Goal: Information Seeking & Learning: Learn about a topic

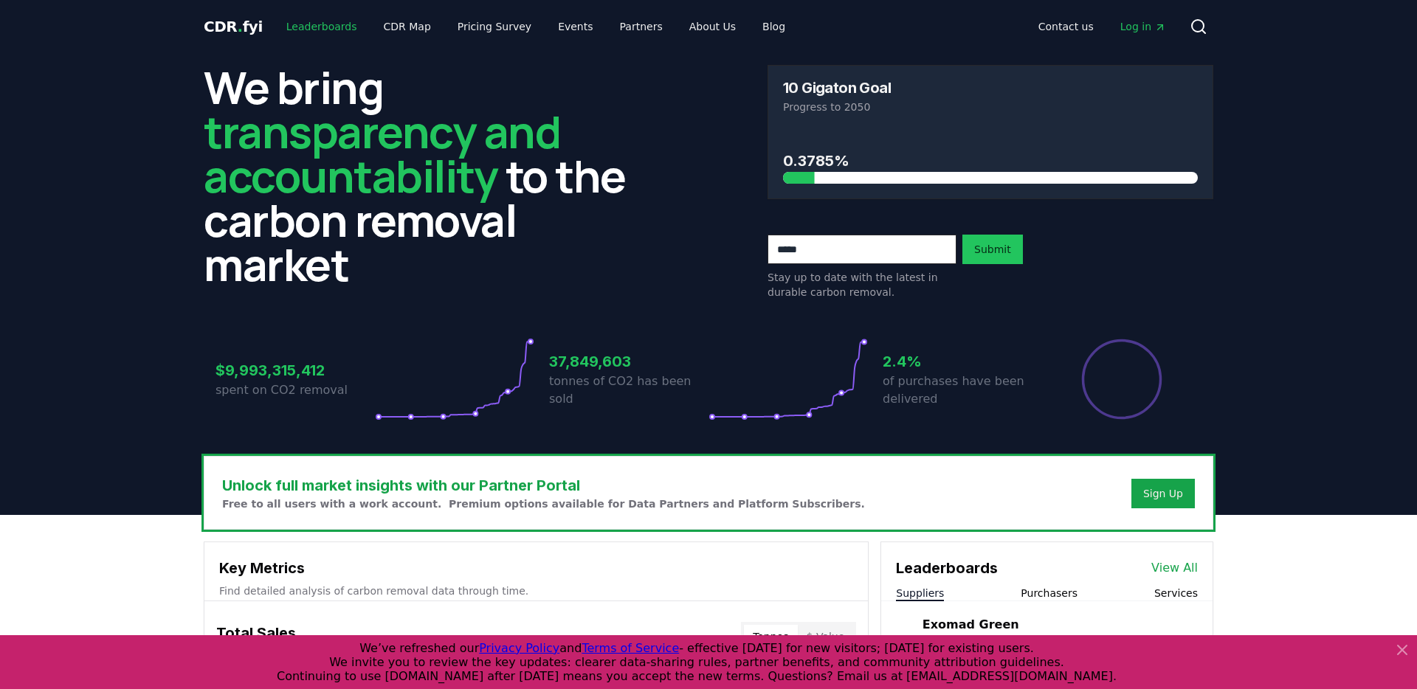
click at [303, 26] on link "Leaderboards" at bounding box center [322, 26] width 94 height 27
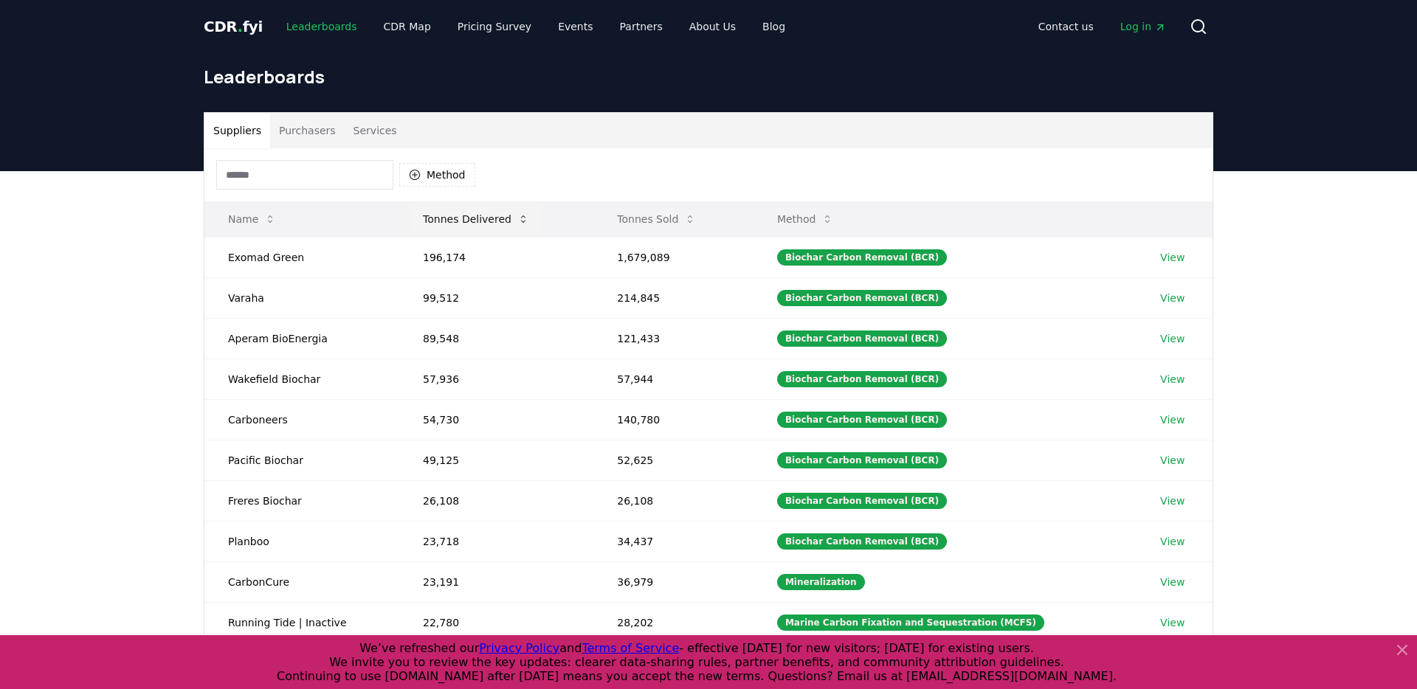
click at [437, 210] on button "Tonnes Delivered" at bounding box center [476, 219] width 130 height 30
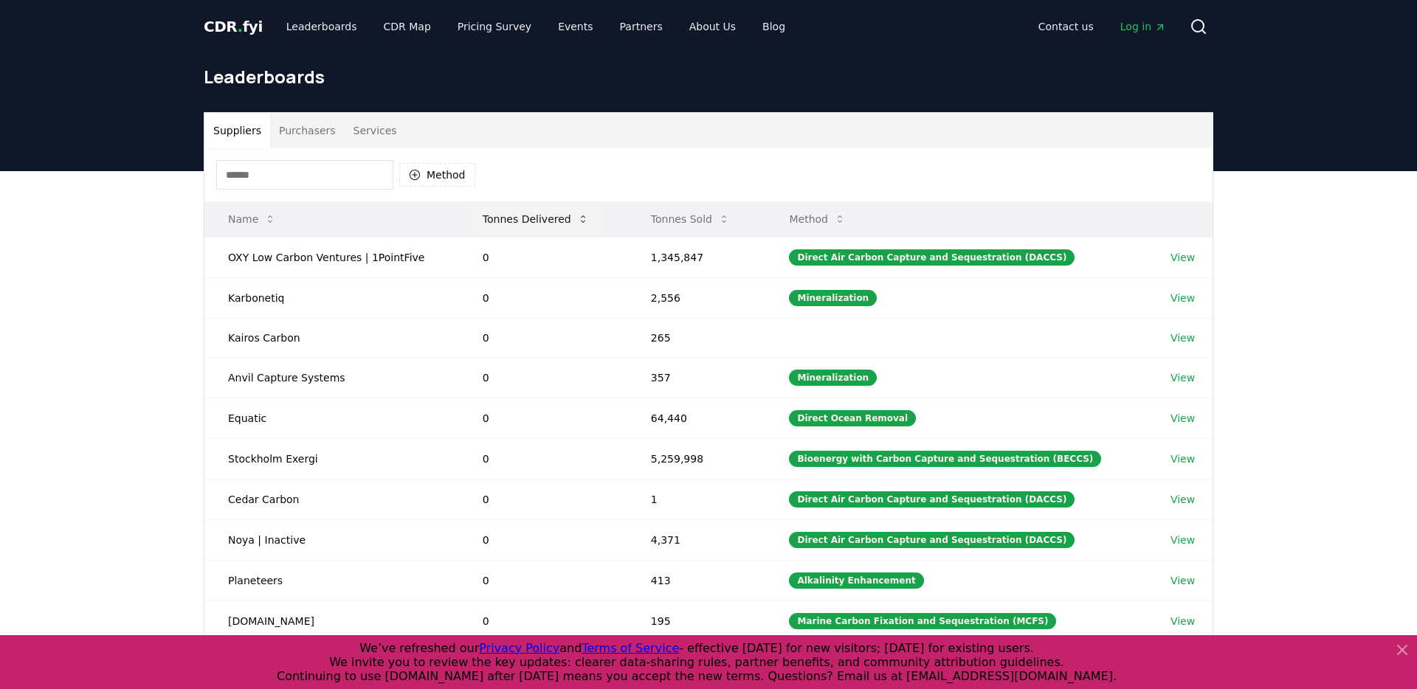
click at [529, 207] on button "Tonnes Delivered" at bounding box center [536, 219] width 130 height 30
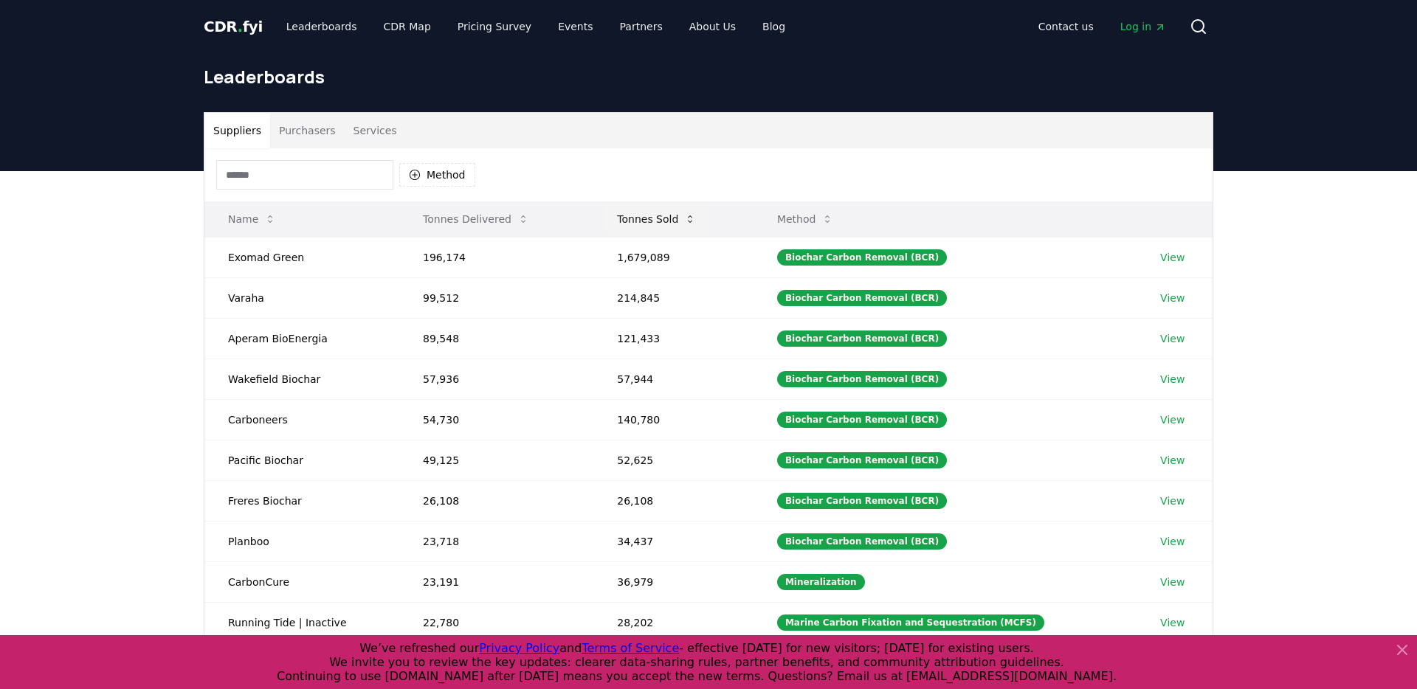
click at [644, 219] on button "Tonnes Sold" at bounding box center [656, 219] width 103 height 30
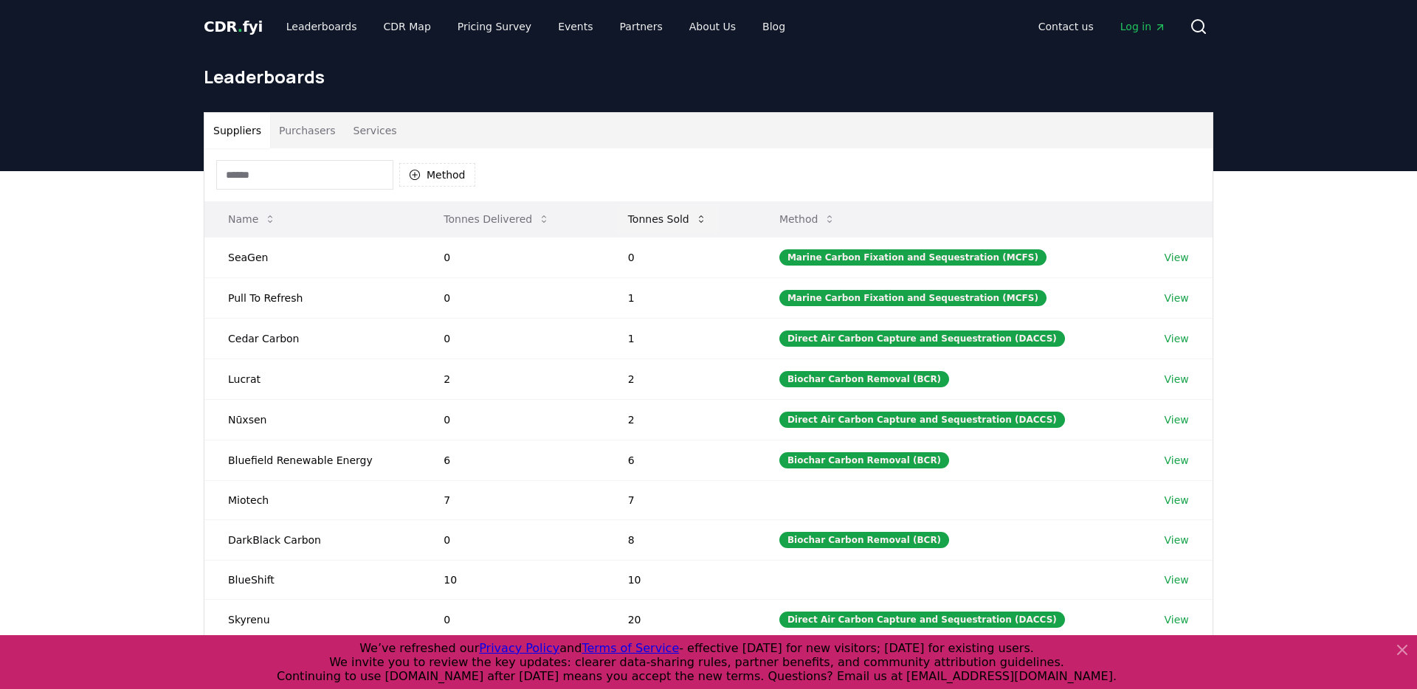
click at [644, 219] on button "Tonnes Sold" at bounding box center [667, 219] width 103 height 30
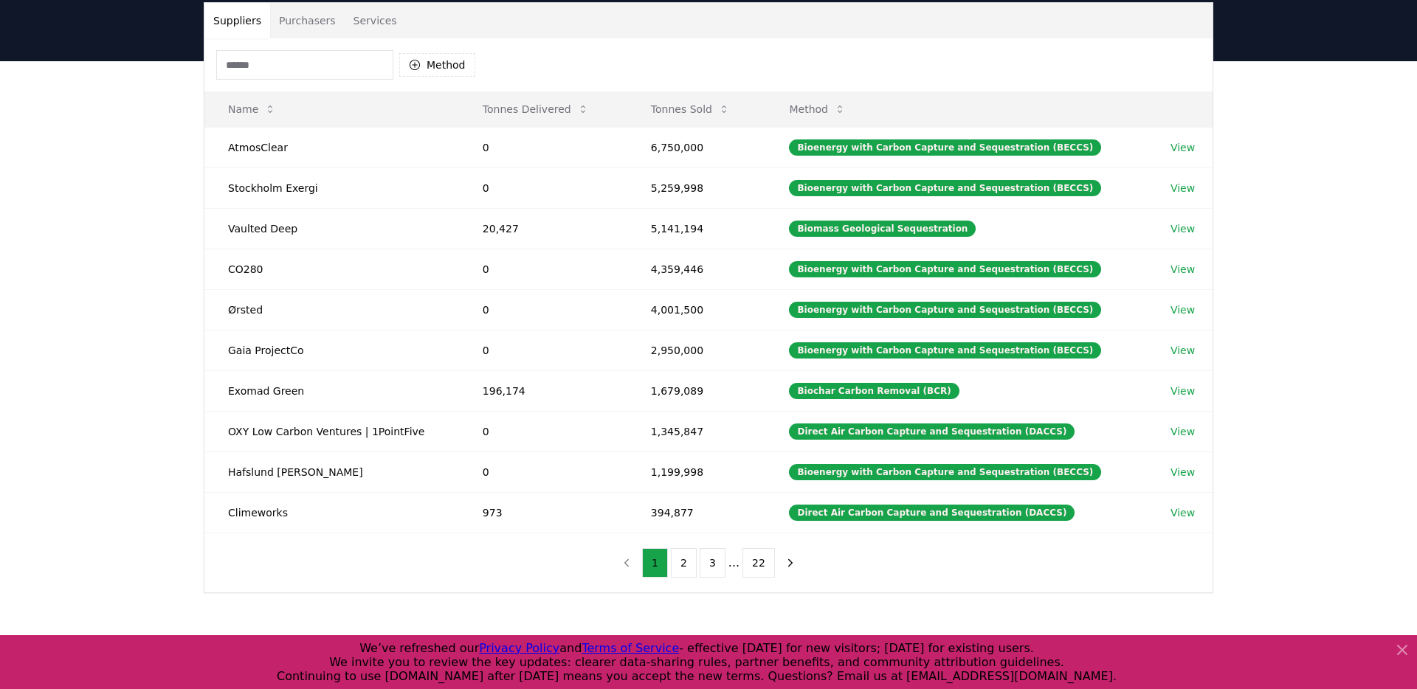
scroll to position [116, 0]
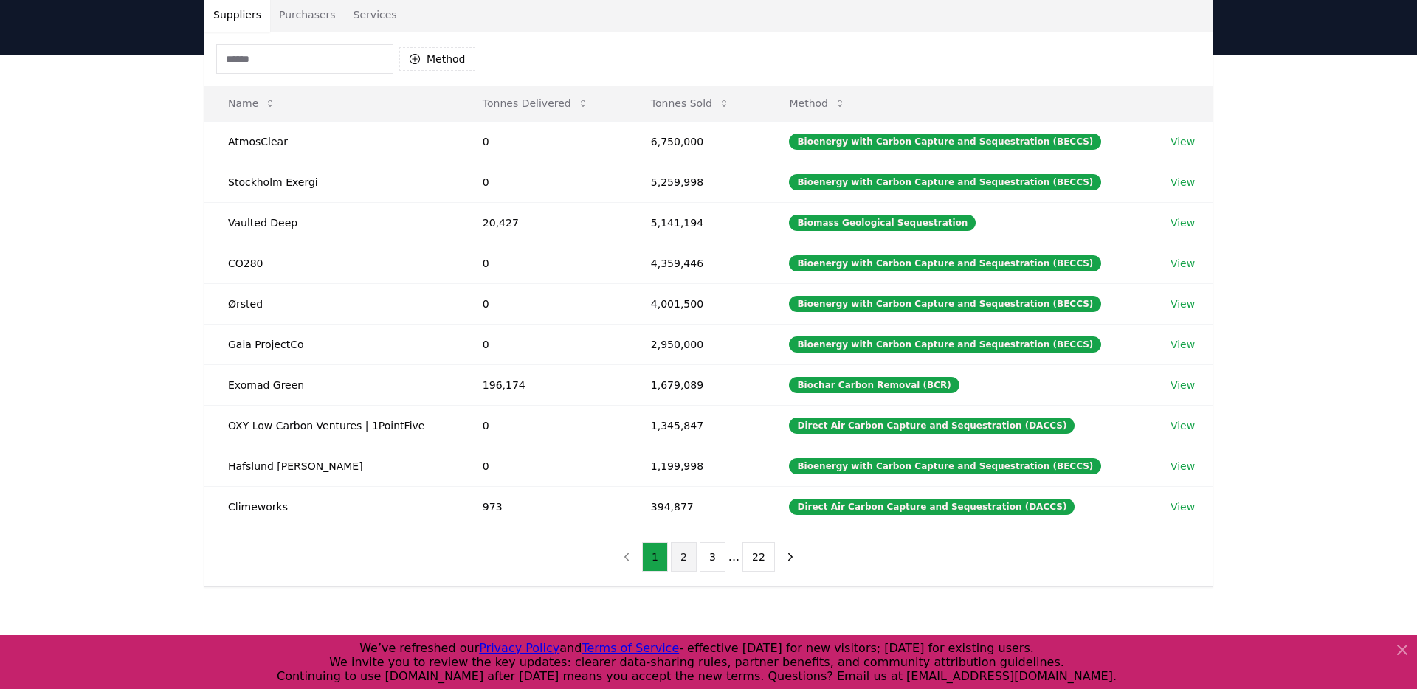
click at [682, 558] on button "2" at bounding box center [684, 558] width 26 height 30
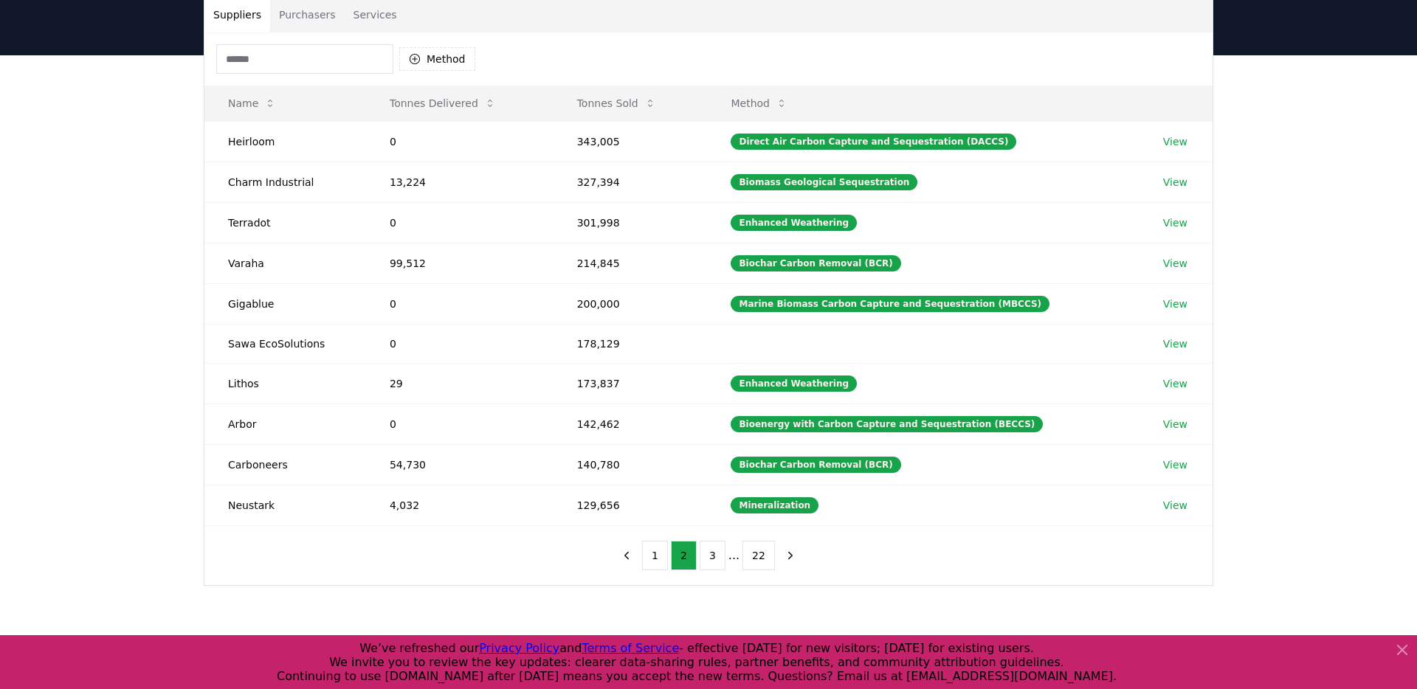
click at [295, 20] on button "Purchasers" at bounding box center [307, 14] width 75 height 35
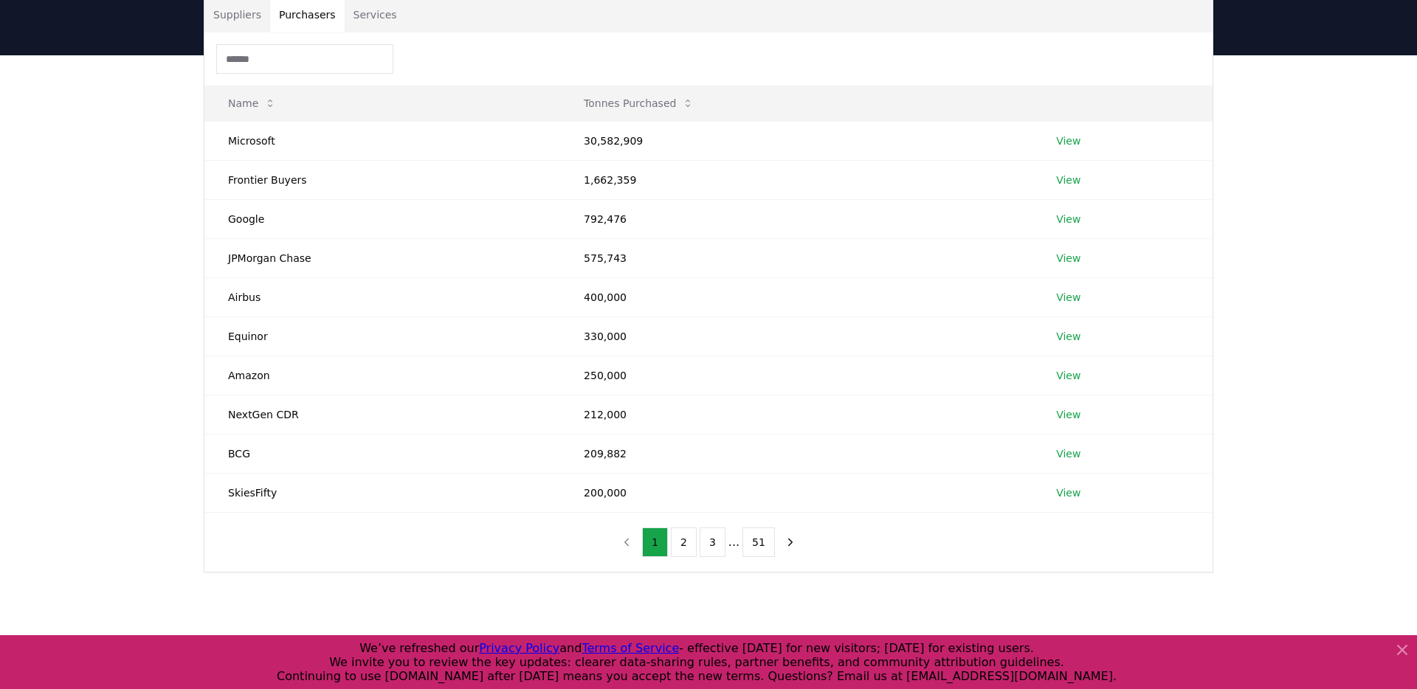
click at [371, 6] on button "Services" at bounding box center [375, 14] width 61 height 35
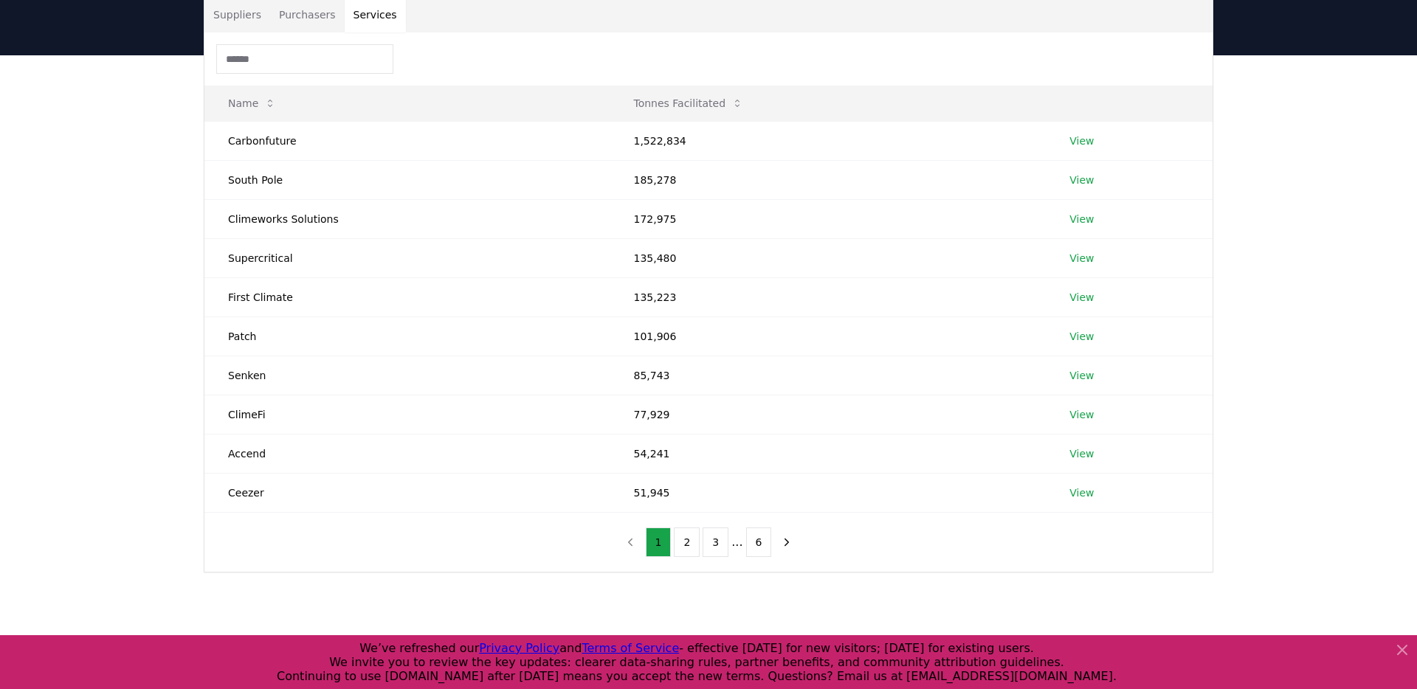
click at [97, 265] on div "Suppliers Purchasers Services Name Tonnes Facilitated Carbonfuture 1,522,834 Vi…" at bounding box center [708, 343] width 1417 height 577
click at [330, 13] on button "Purchasers" at bounding box center [307, 14] width 75 height 35
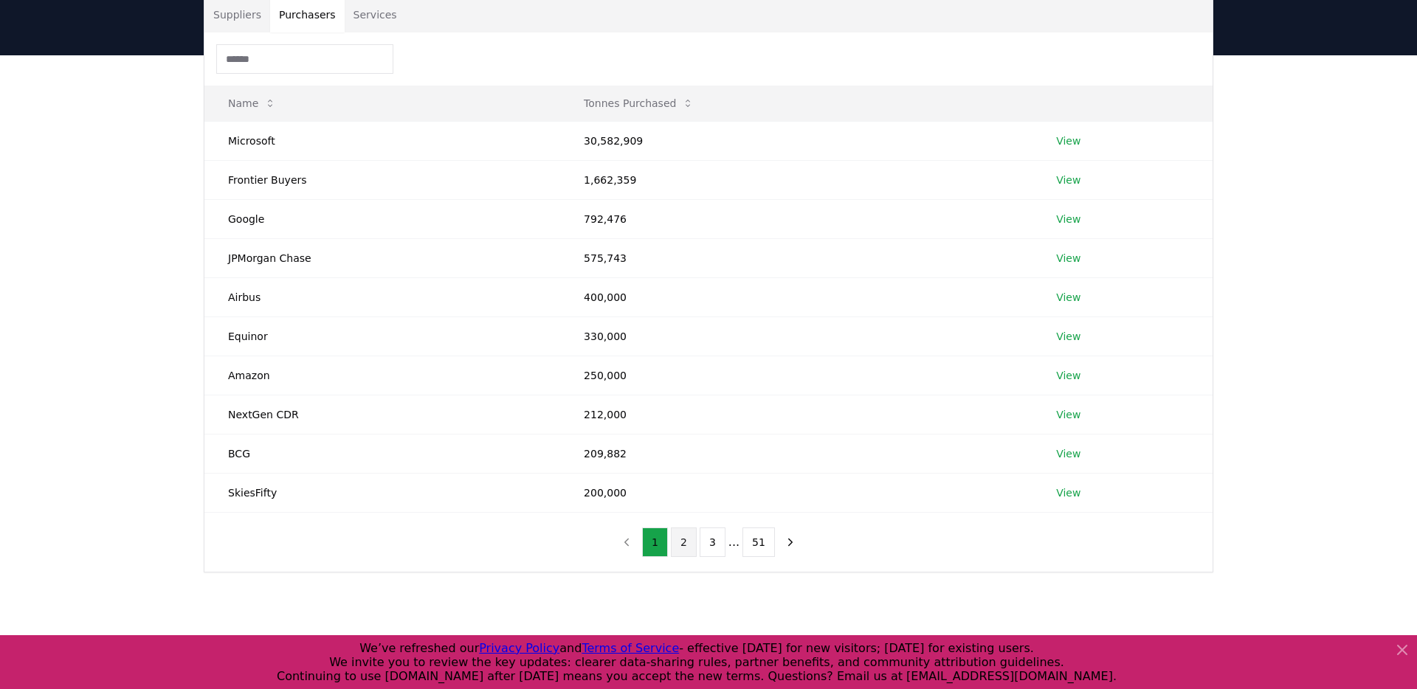
click at [684, 540] on button "2" at bounding box center [684, 543] width 26 height 30
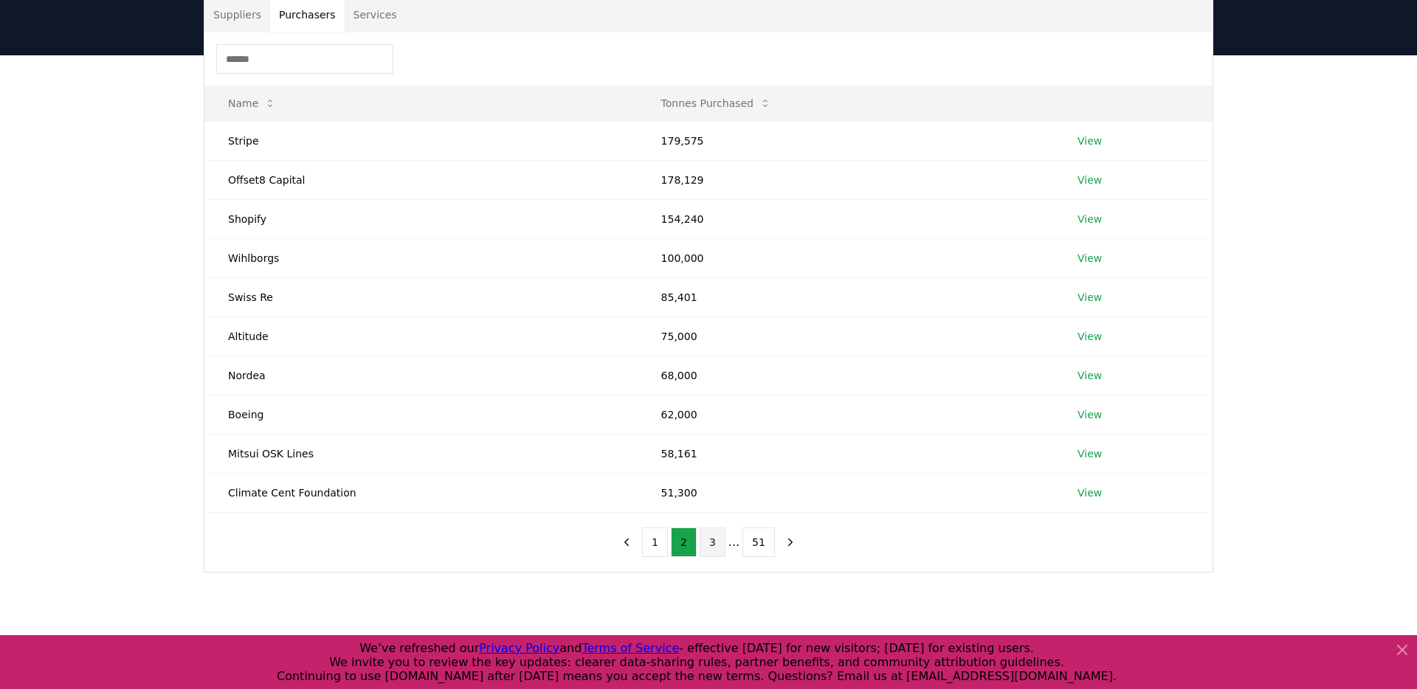
click at [709, 549] on button "3" at bounding box center [713, 543] width 26 height 30
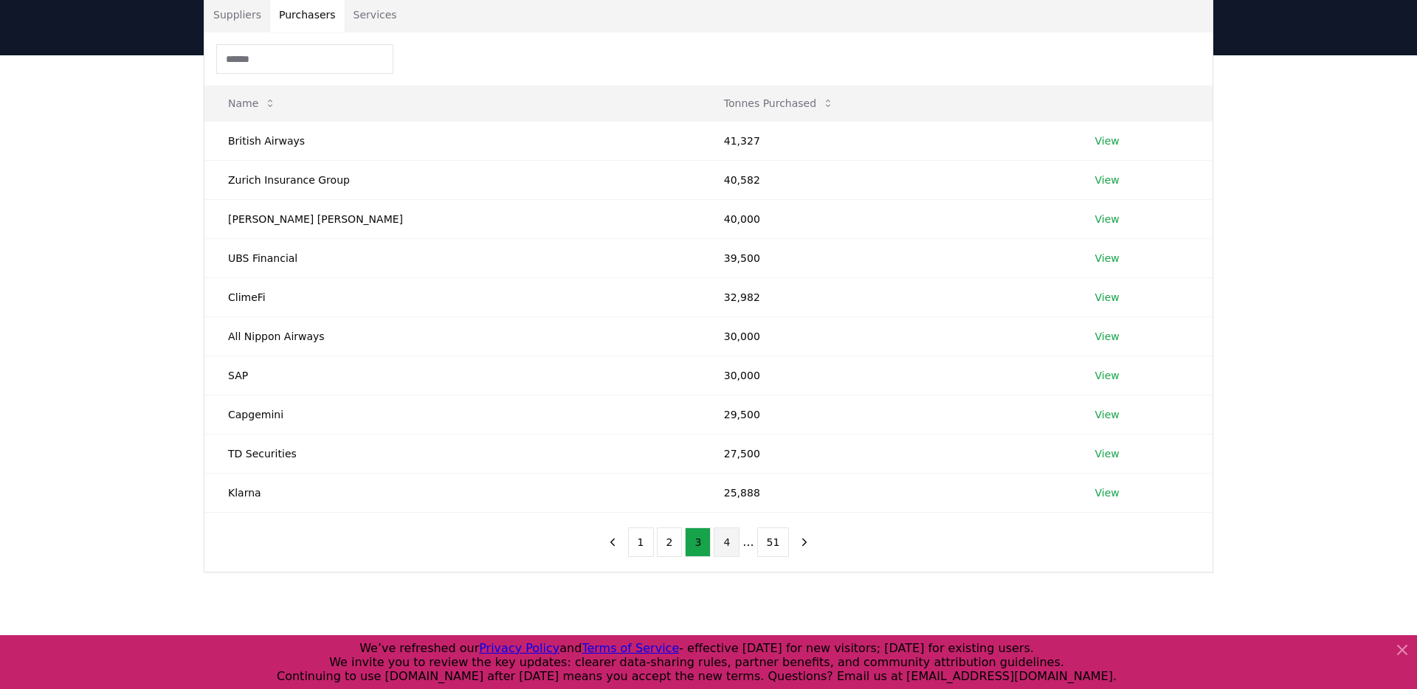
click at [729, 537] on button "4" at bounding box center [727, 543] width 26 height 30
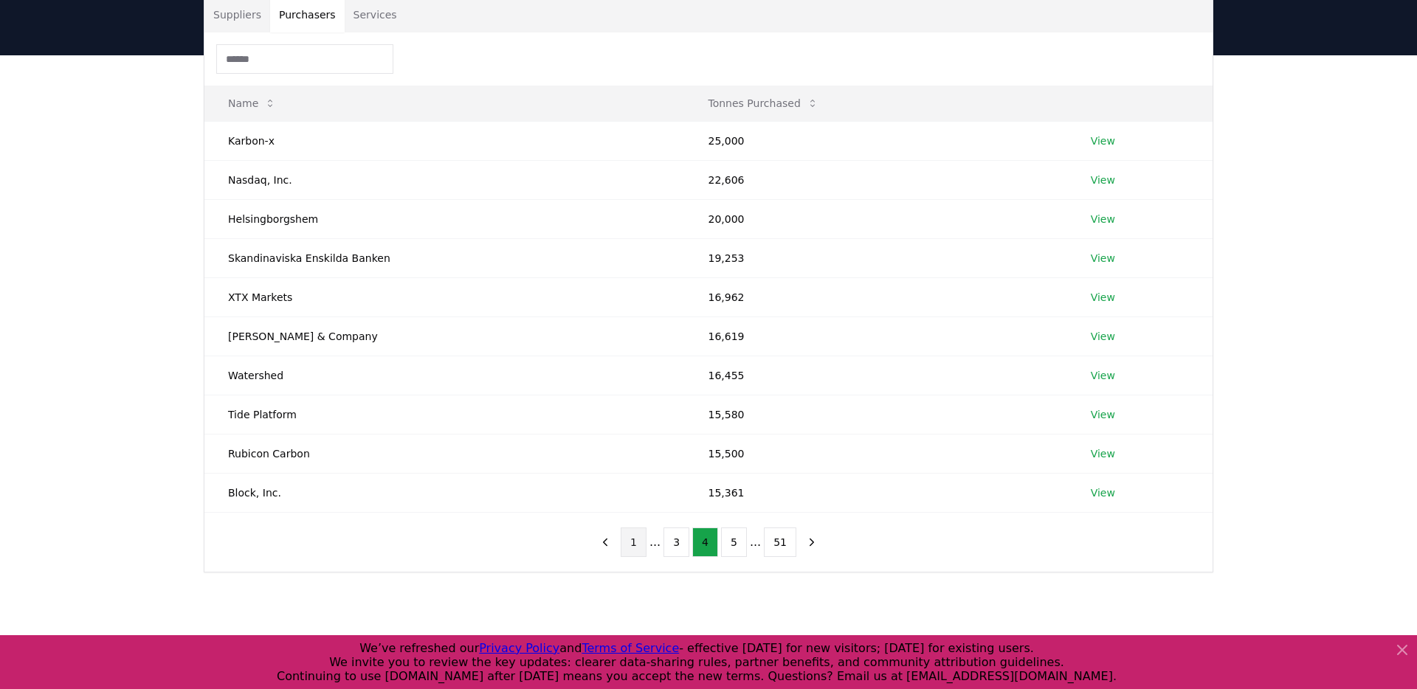
click at [629, 542] on button "1" at bounding box center [634, 543] width 26 height 30
